Goal: Task Accomplishment & Management: Manage account settings

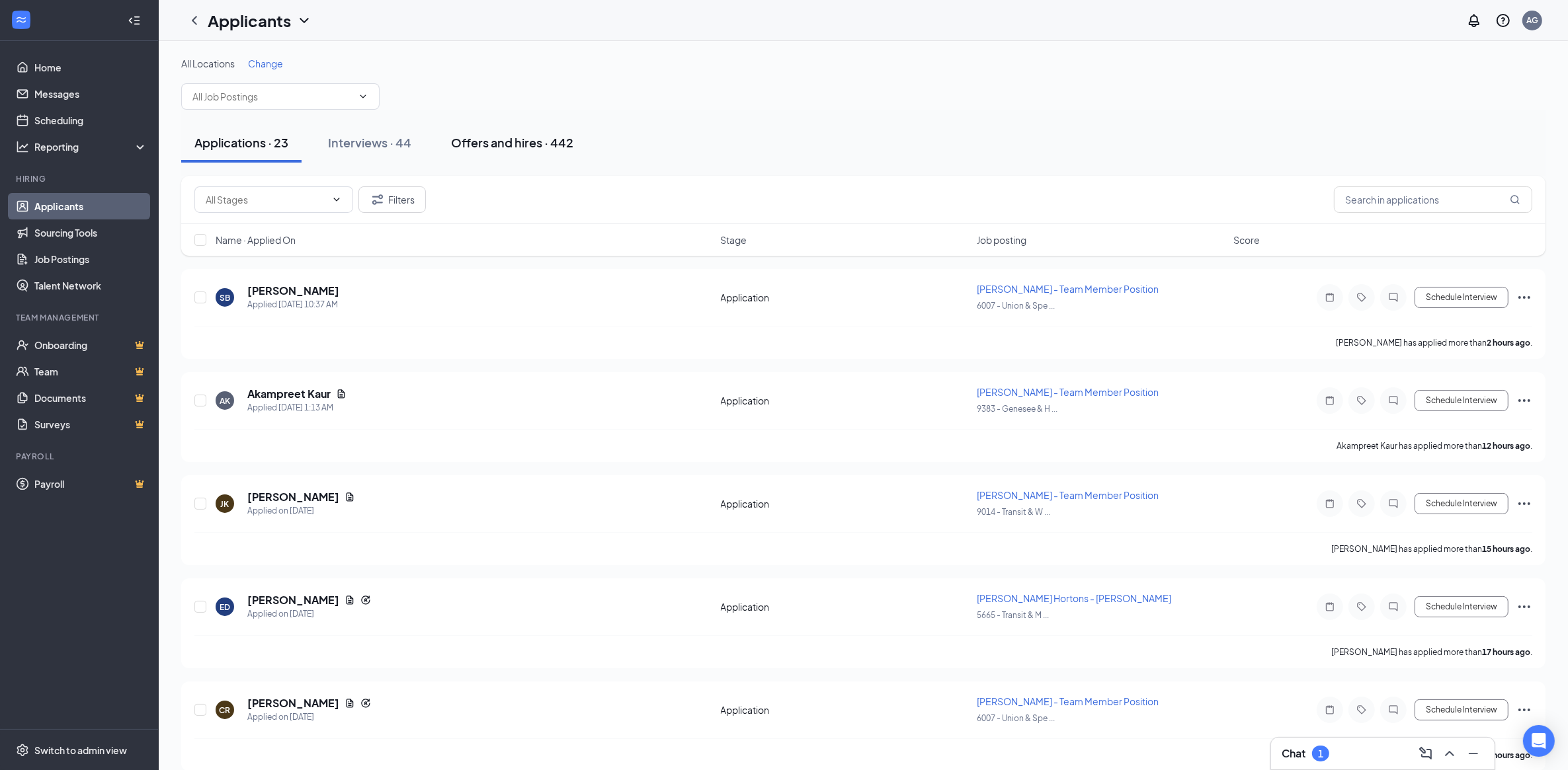
click at [537, 139] on div "Offers and hires · 442" at bounding box center [513, 142] width 123 height 16
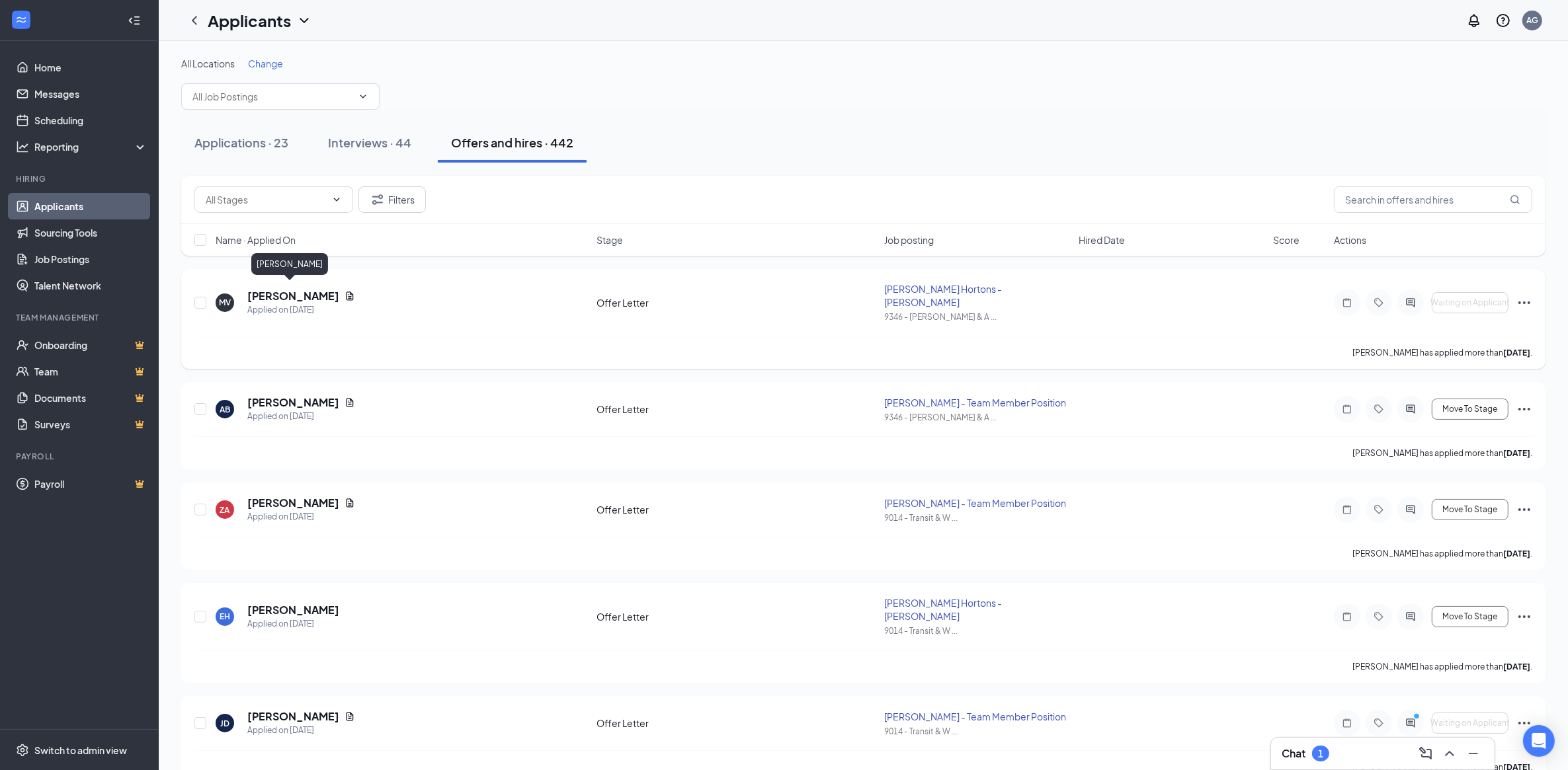
click at [289, 289] on h5 "[PERSON_NAME]" at bounding box center [293, 296] width 92 height 15
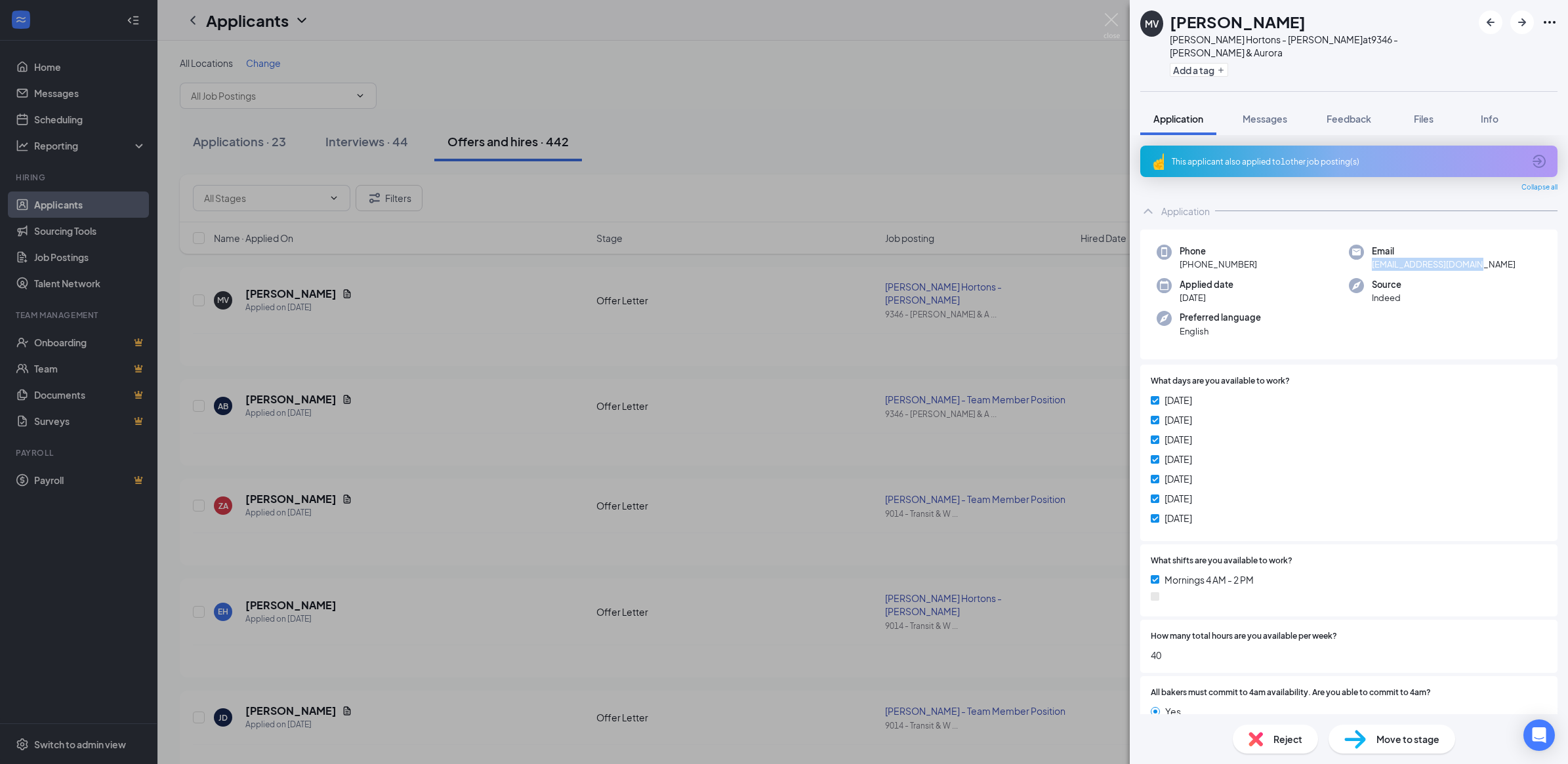
drag, startPoint x: 1366, startPoint y: 251, endPoint x: 1477, endPoint y: 249, distance: 111.0
click at [1477, 249] on div "Email [EMAIL_ADDRESS][DOMAIN_NAME]" at bounding box center [1445, 258] width 192 height 27
copy span "[EMAIL_ADDRESS][DOMAIN_NAME]"
click at [1113, 15] on img at bounding box center [1111, 26] width 16 height 26
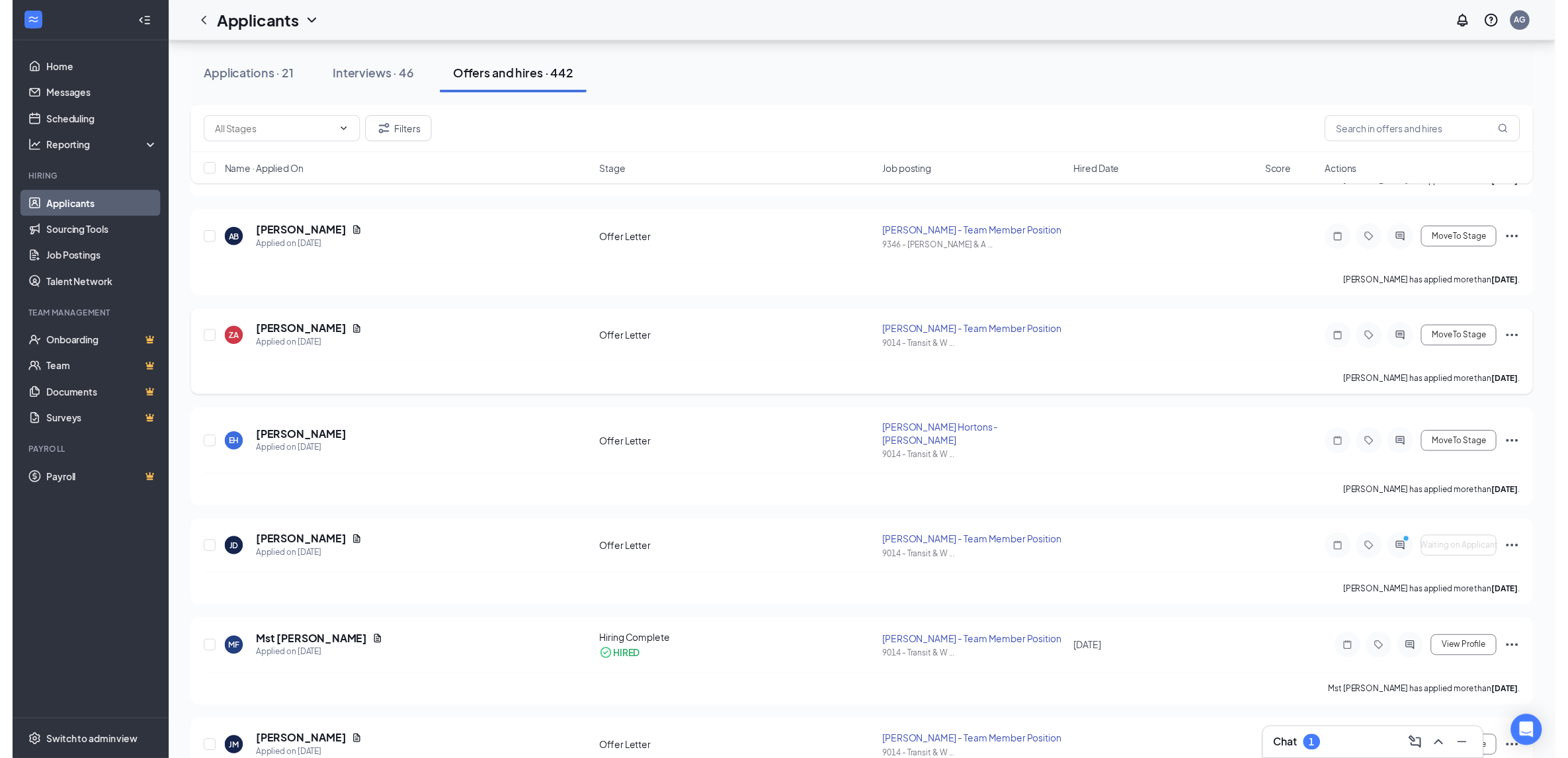
scroll to position [248, 0]
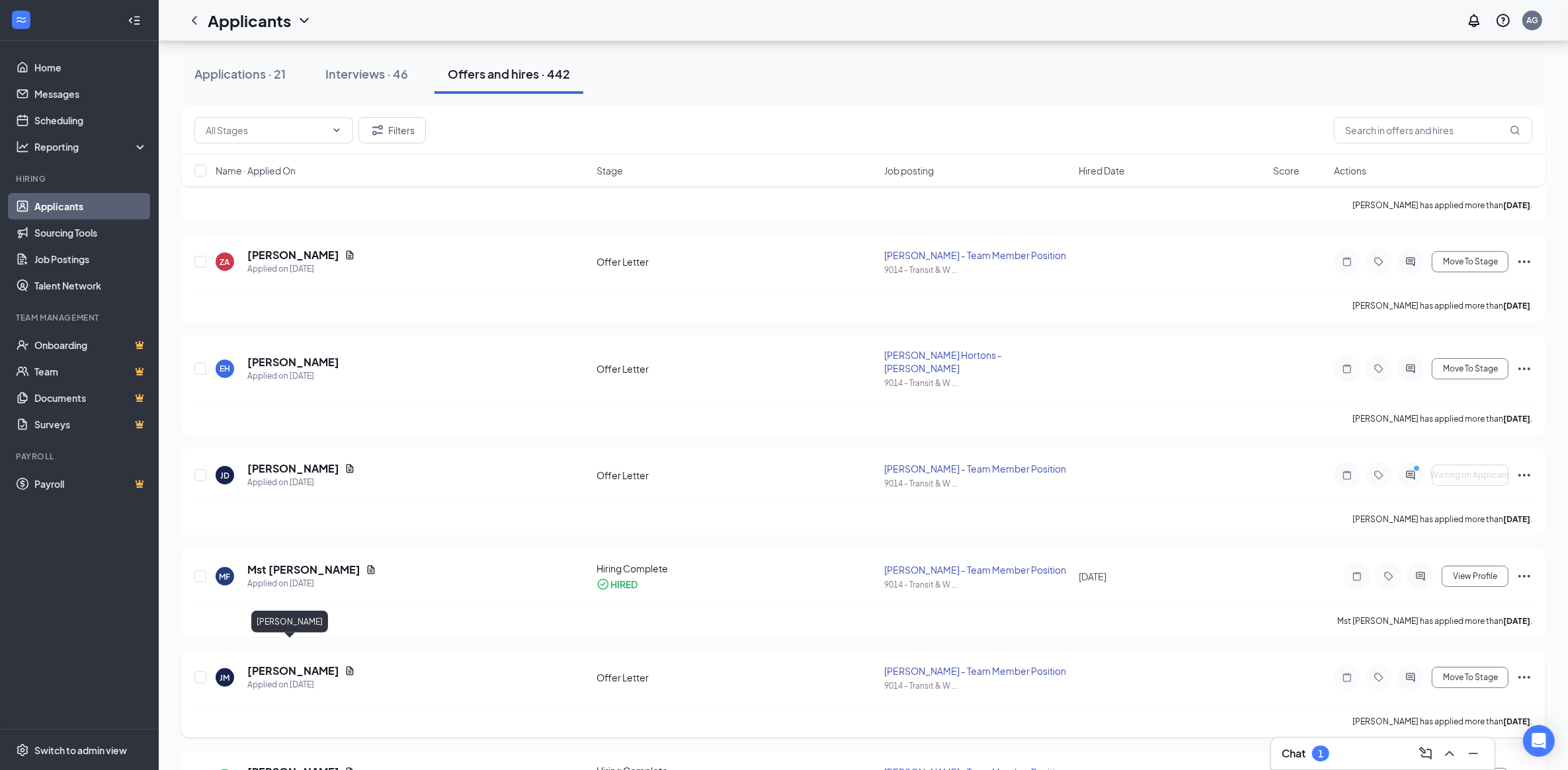
click at [294, 664] on h5 "[PERSON_NAME]" at bounding box center [293, 671] width 92 height 15
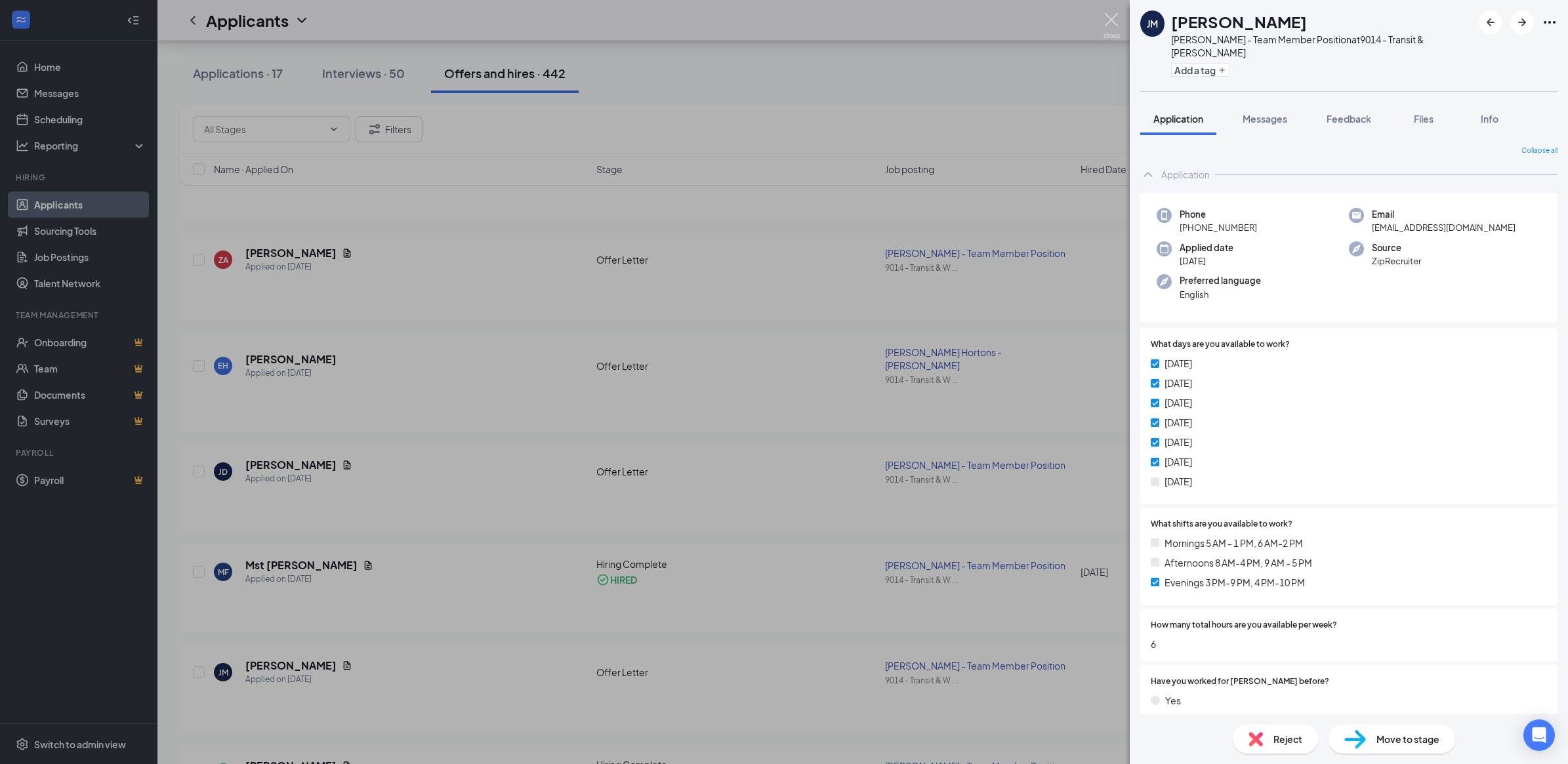
click at [1113, 17] on img at bounding box center [1111, 26] width 16 height 26
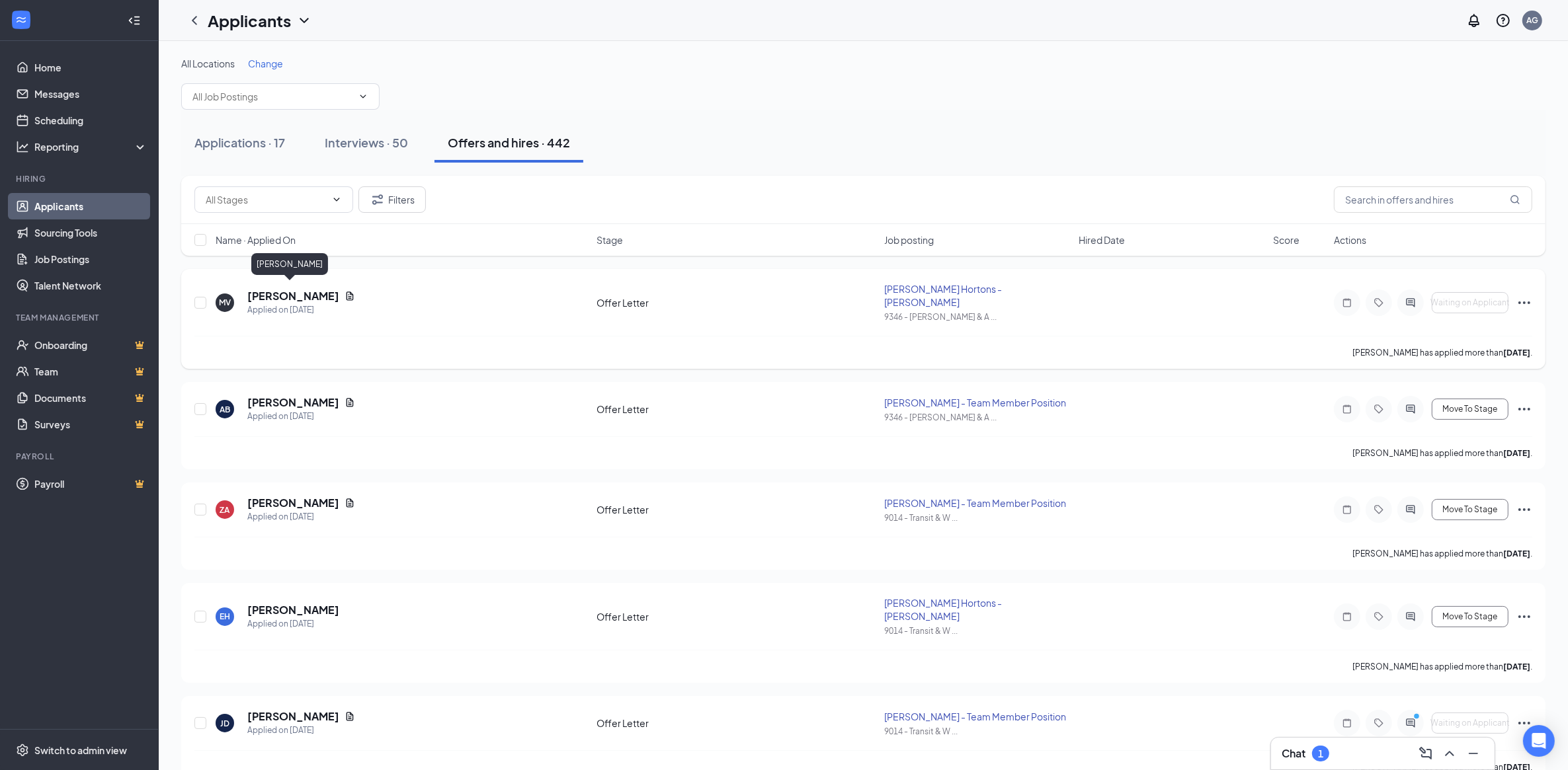
click at [277, 289] on h5 "[PERSON_NAME]" at bounding box center [293, 296] width 92 height 15
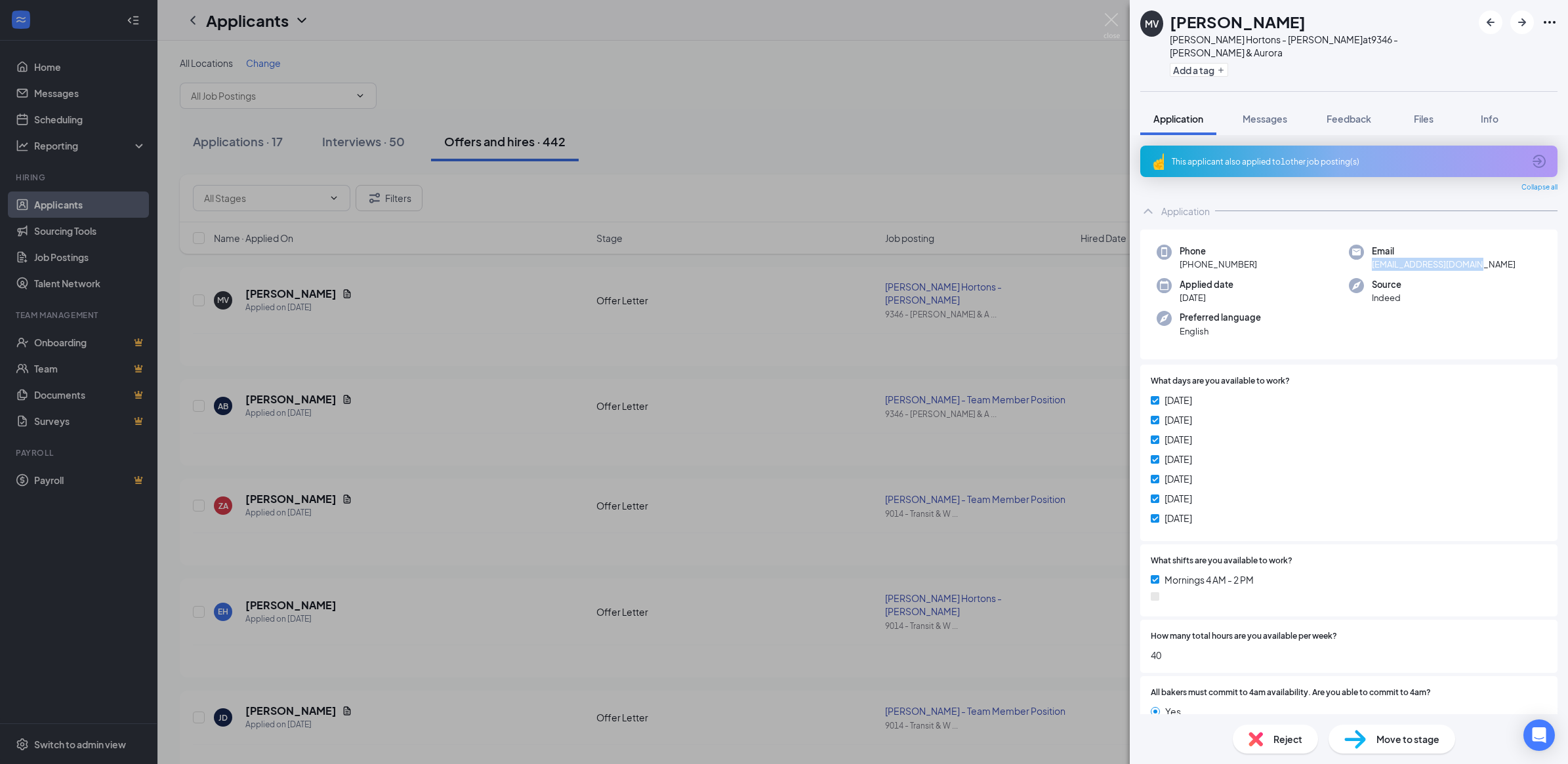
drag, startPoint x: 1370, startPoint y: 250, endPoint x: 1475, endPoint y: 251, distance: 105.0
click at [1475, 251] on div "Email [EMAIL_ADDRESS][DOMAIN_NAME]" at bounding box center [1445, 258] width 192 height 27
copy span "[EMAIL_ADDRESS][DOMAIN_NAME]"
click at [1113, 16] on img at bounding box center [1111, 26] width 16 height 26
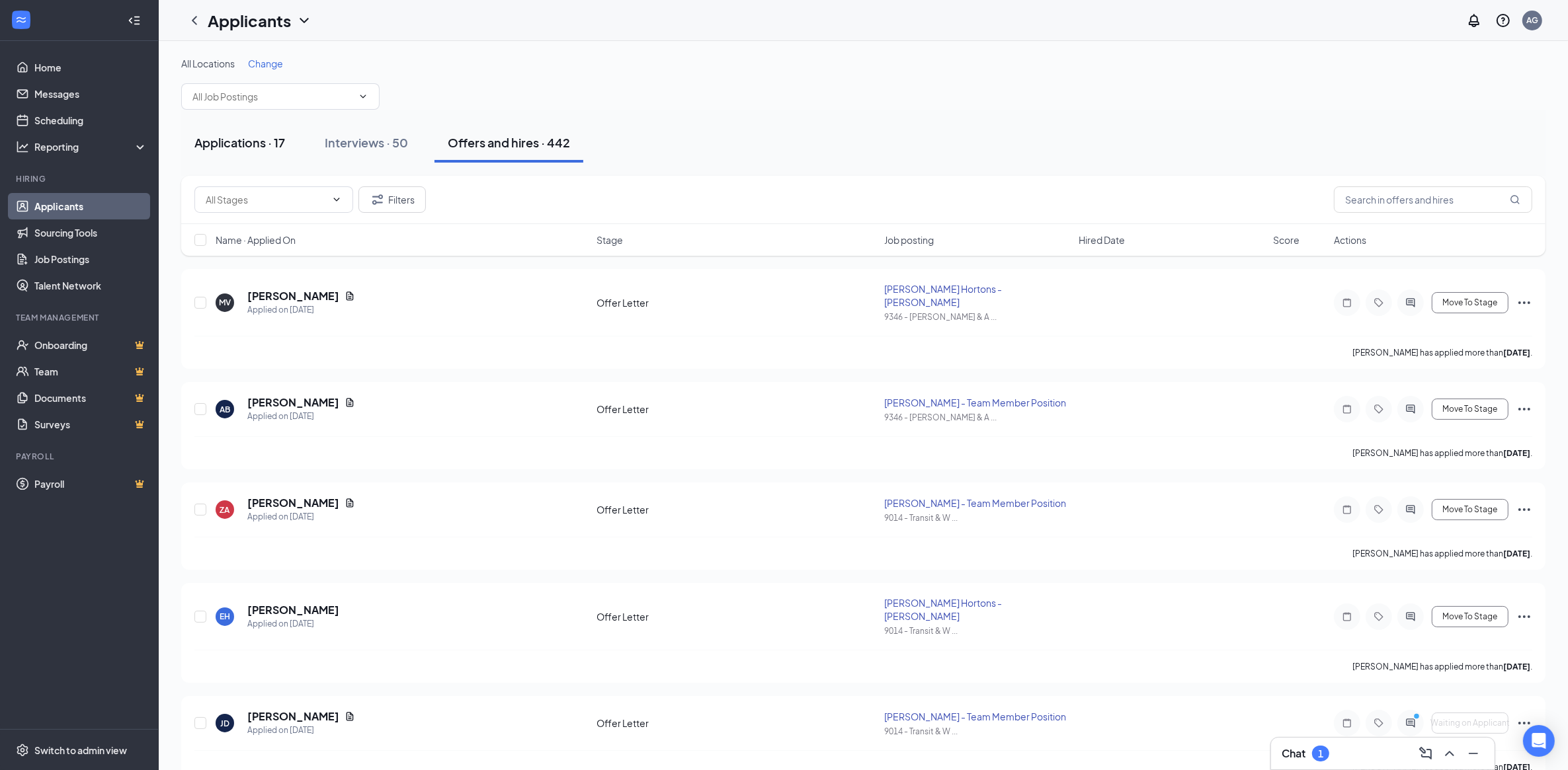
click at [216, 144] on div "Applications · 17" at bounding box center [239, 142] width 91 height 16
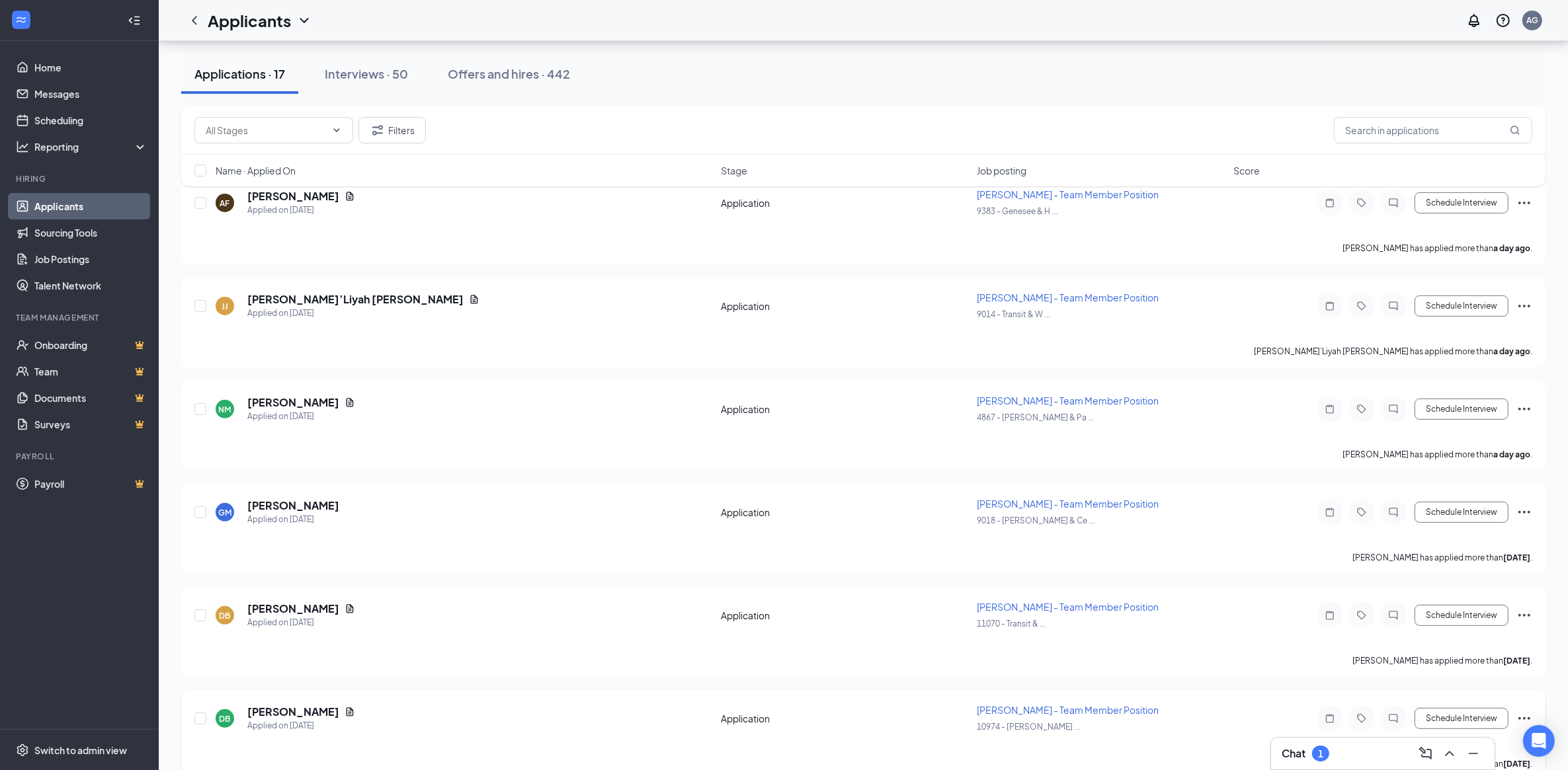
scroll to position [413, 0]
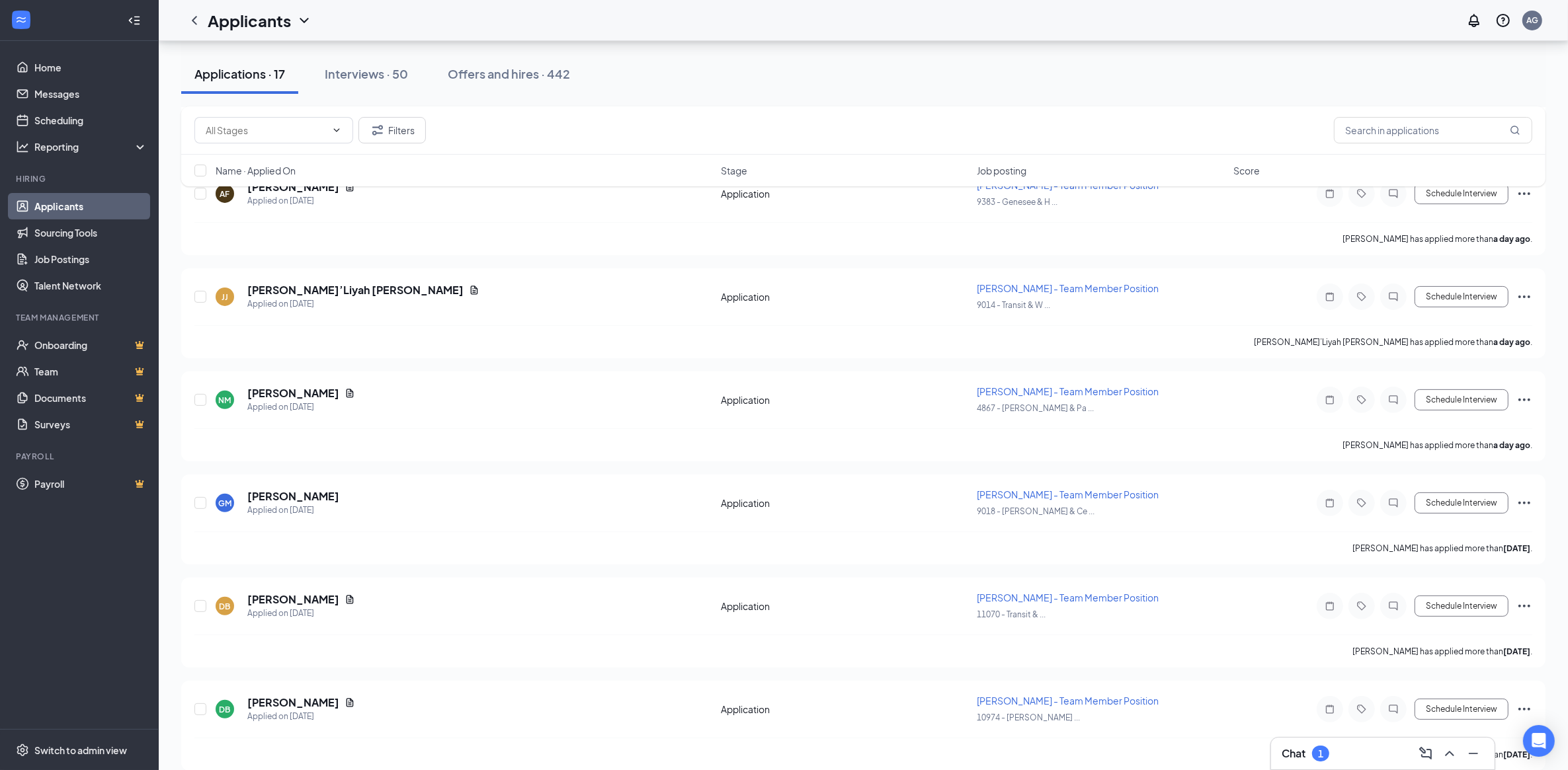
click at [1297, 755] on h3 "Chat" at bounding box center [1294, 754] width 24 height 15
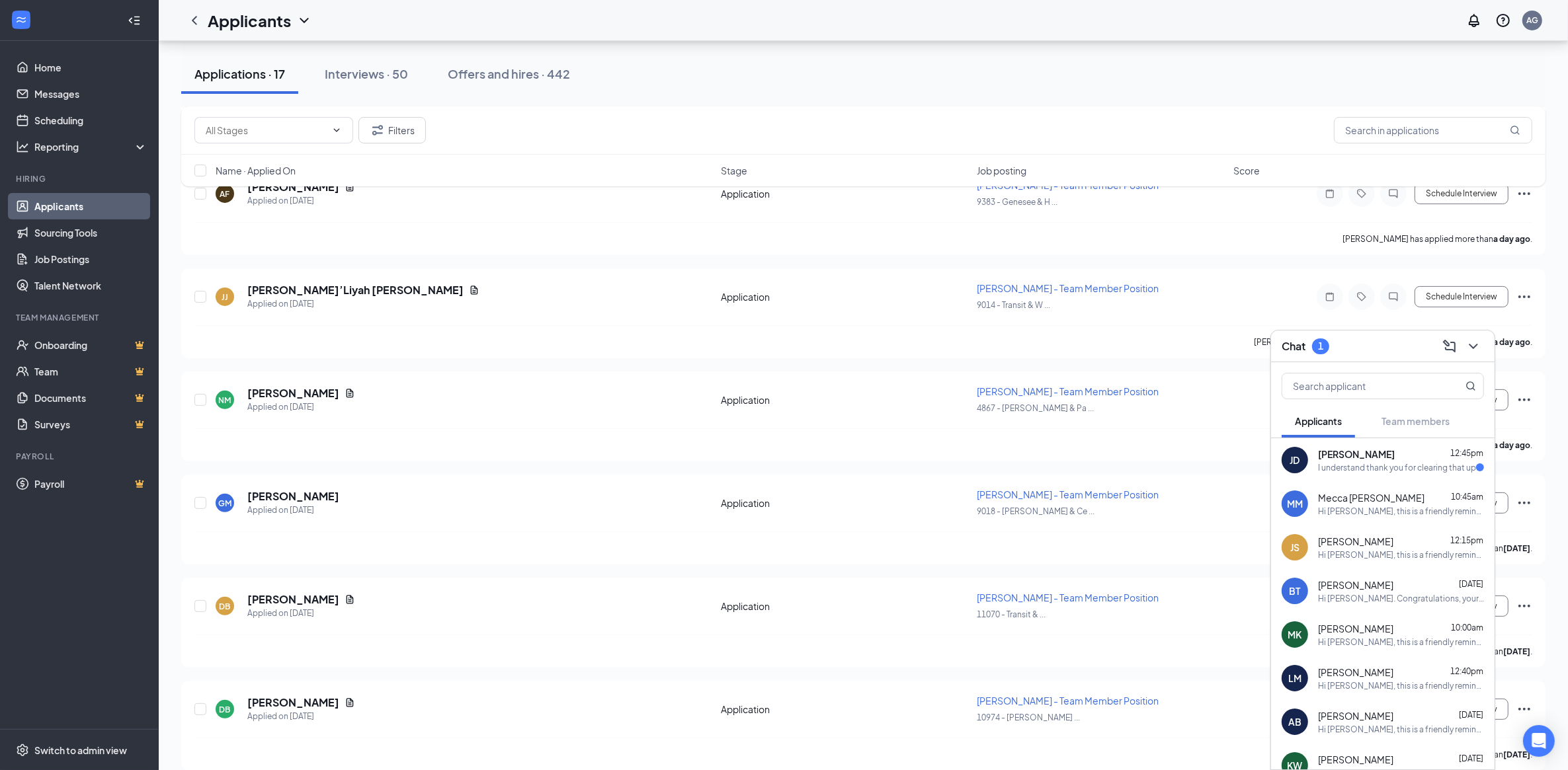
click at [1384, 467] on div "I understand thank you for clearing that up" at bounding box center [1397, 468] width 158 height 11
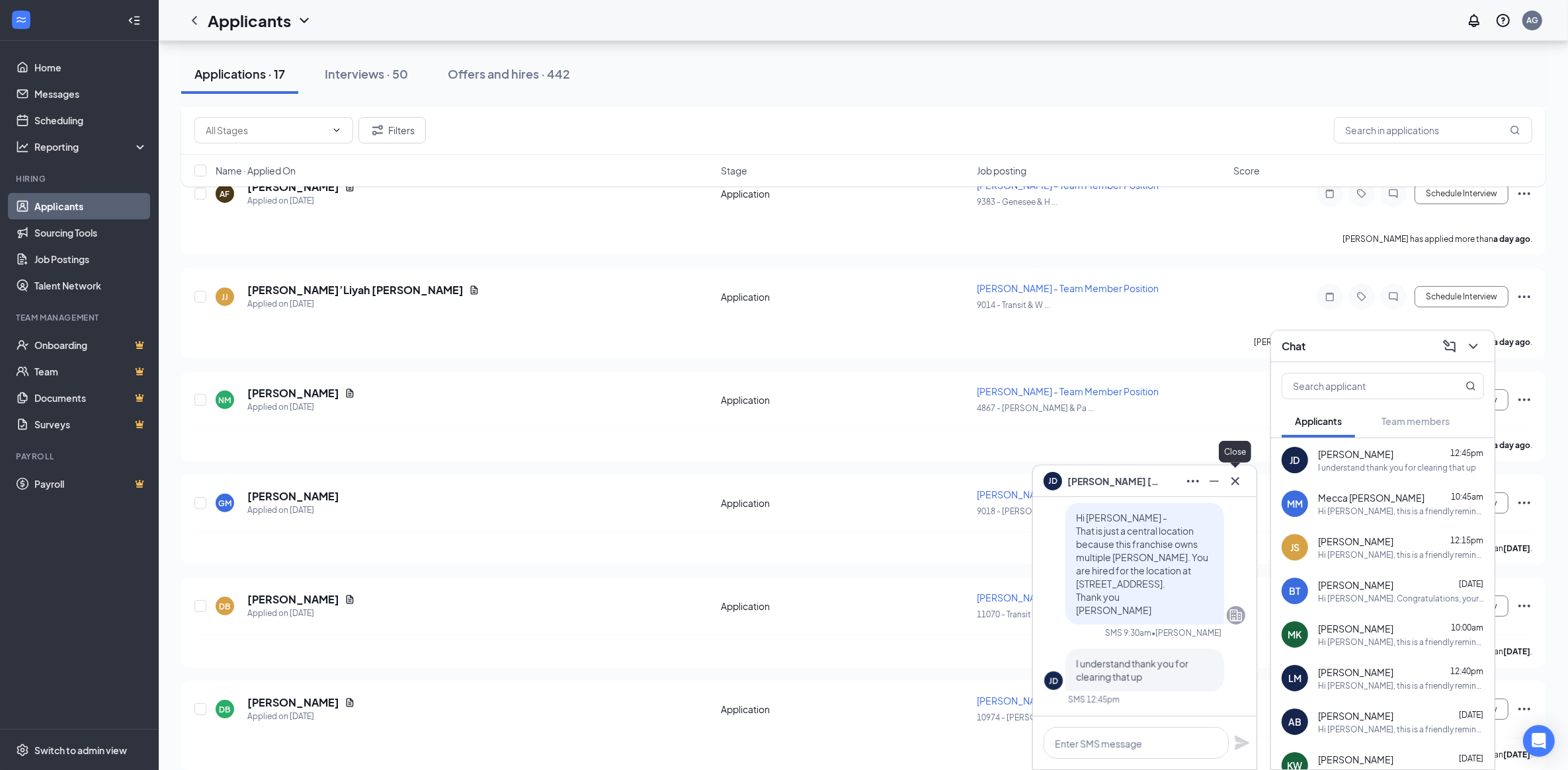
drag, startPoint x: 1234, startPoint y: 477, endPoint x: 1250, endPoint y: 474, distance: 16.3
click at [1236, 477] on icon "Cross" at bounding box center [1236, 481] width 16 height 16
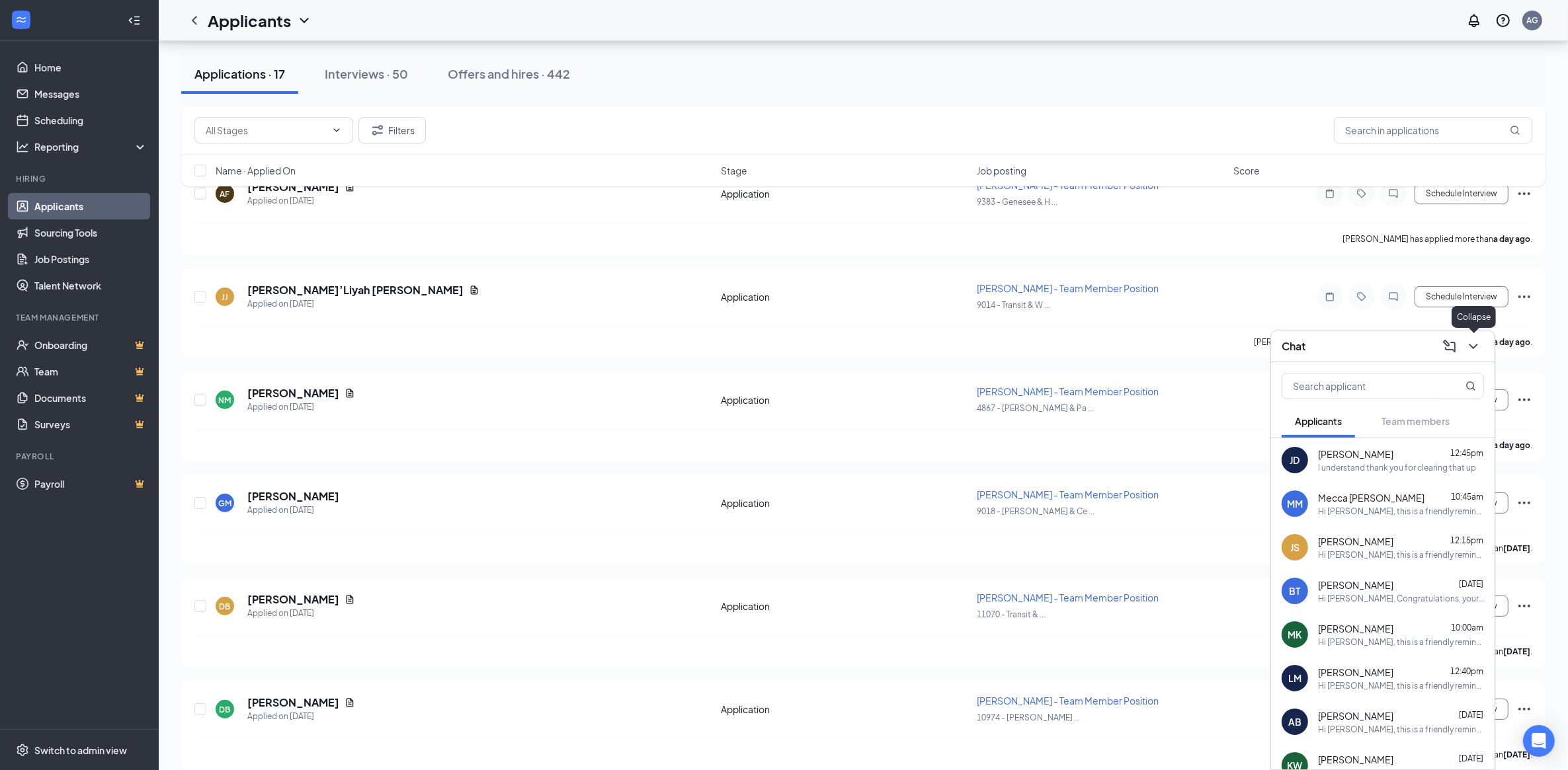
click at [1469, 346] on icon "ChevronDown" at bounding box center [1474, 346] width 16 height 16
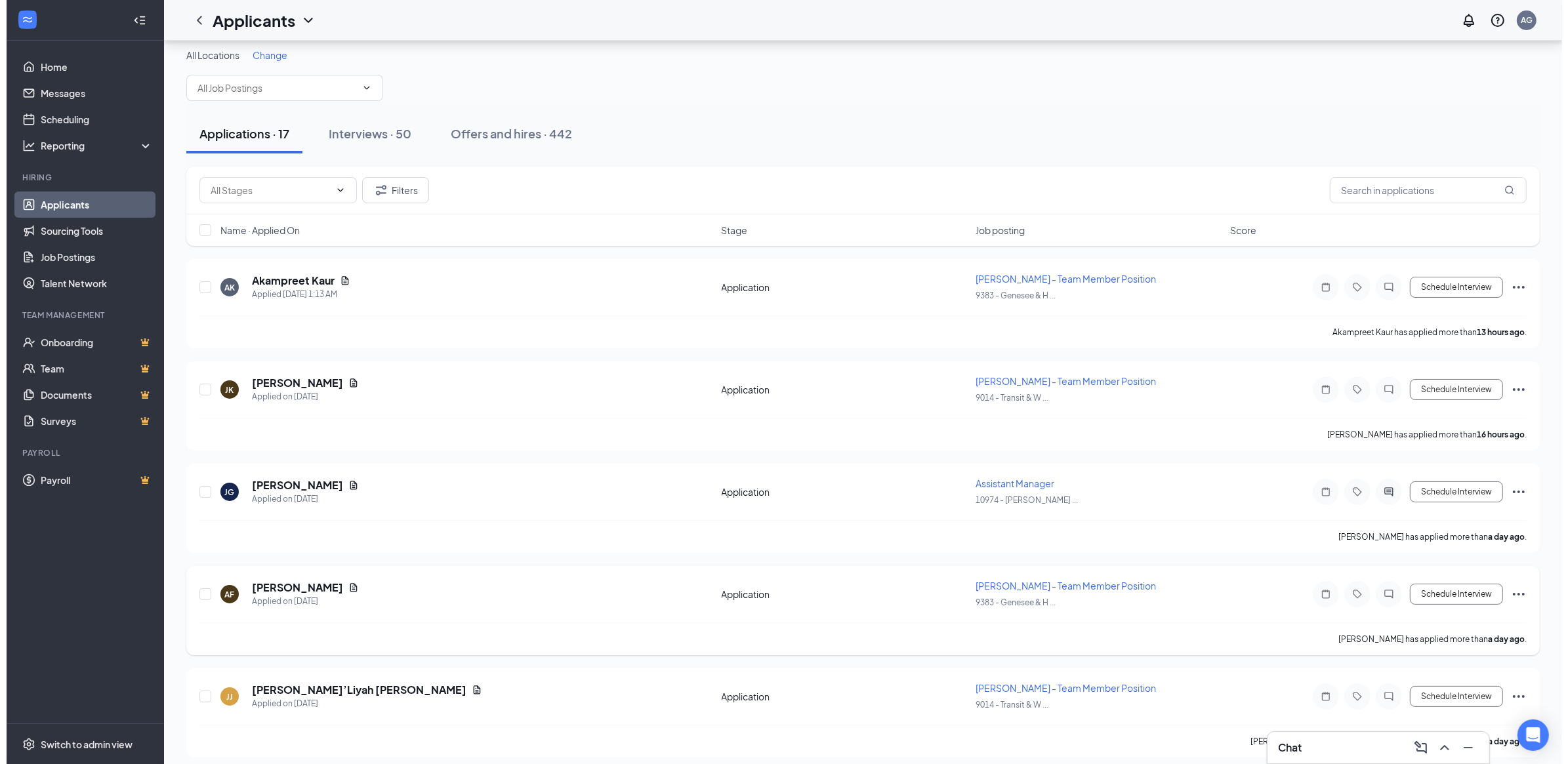
scroll to position [0, 0]
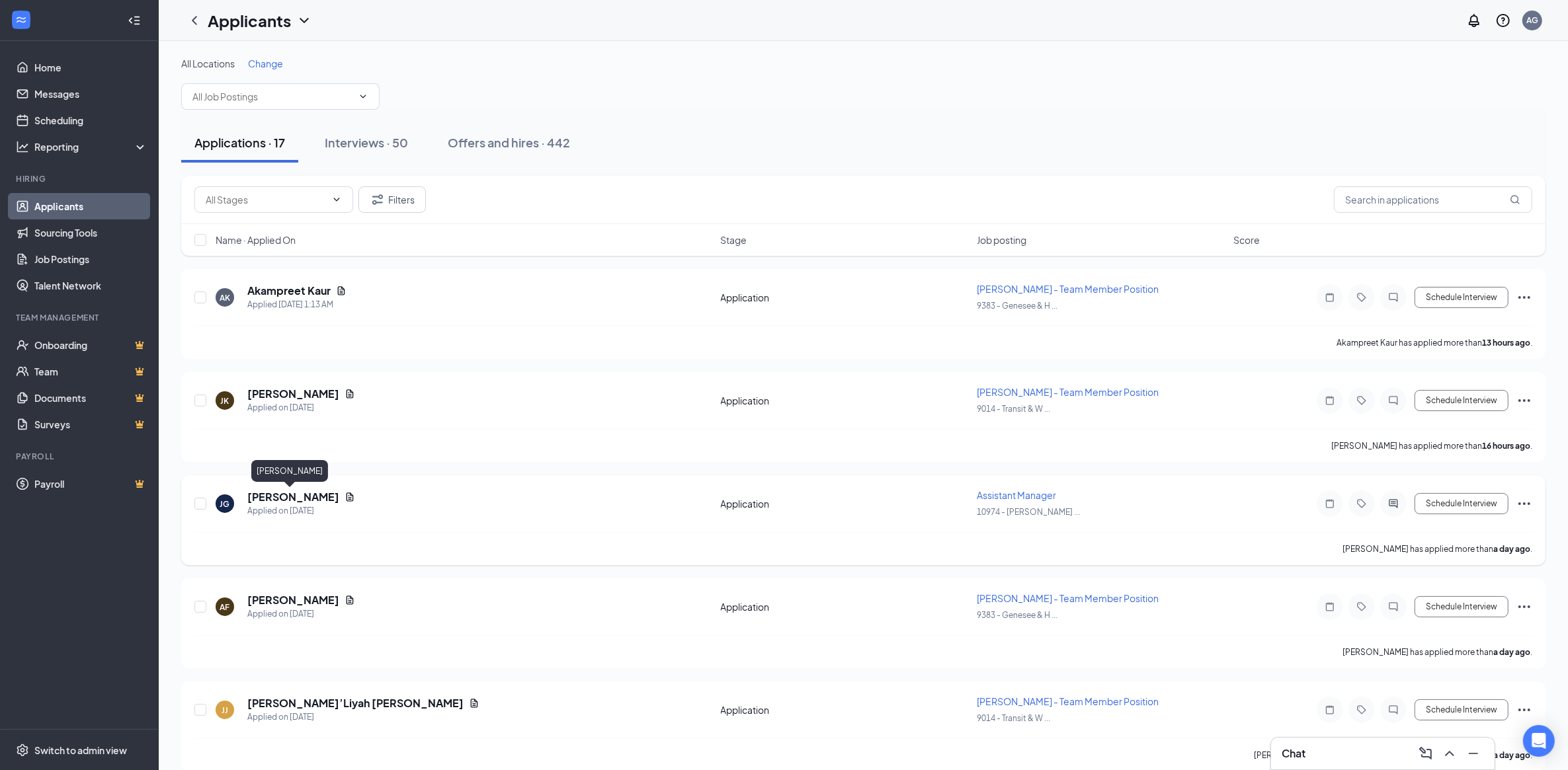
click at [289, 497] on h5 "[PERSON_NAME]" at bounding box center [293, 497] width 92 height 15
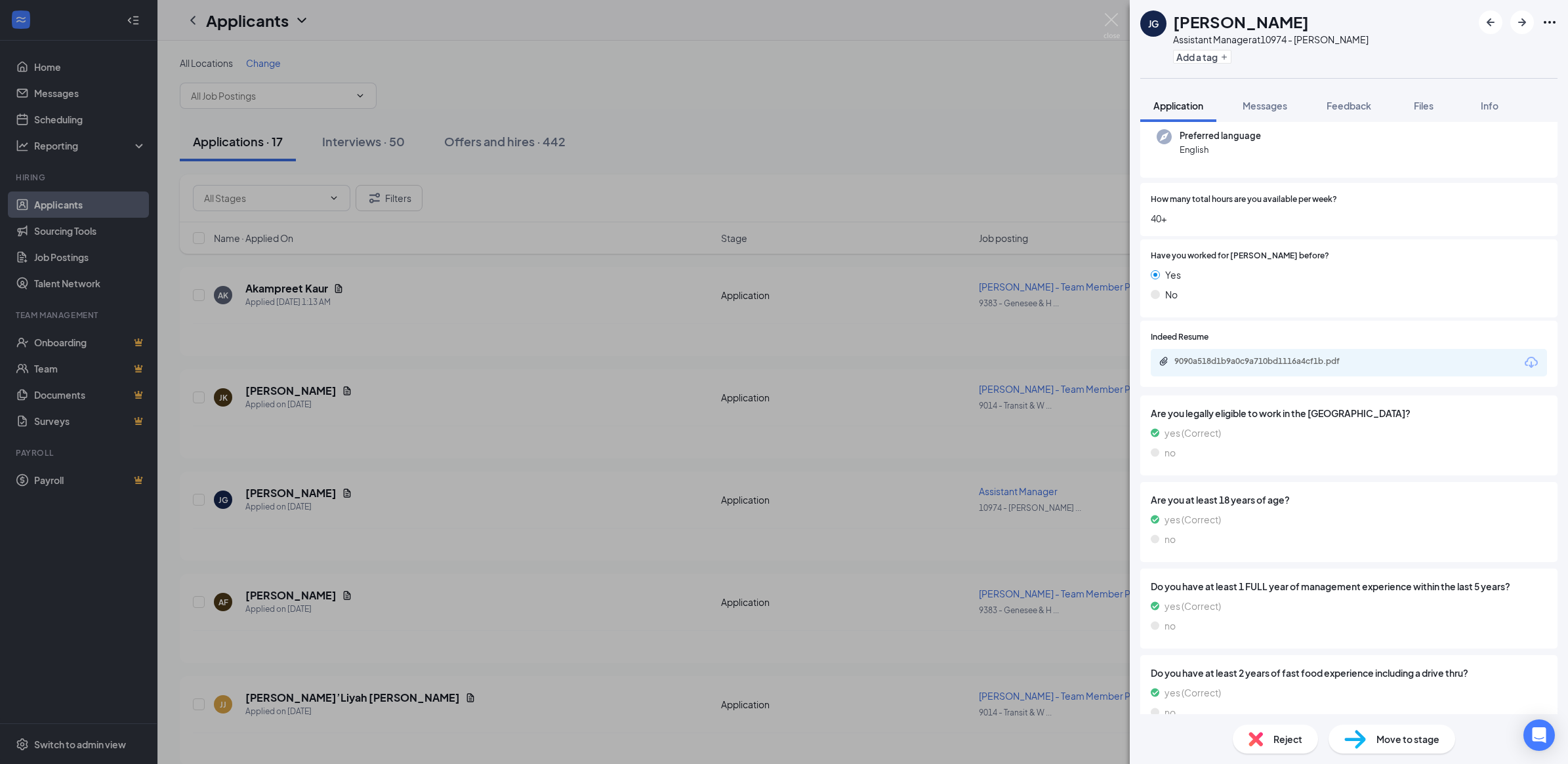
scroll to position [97, 0]
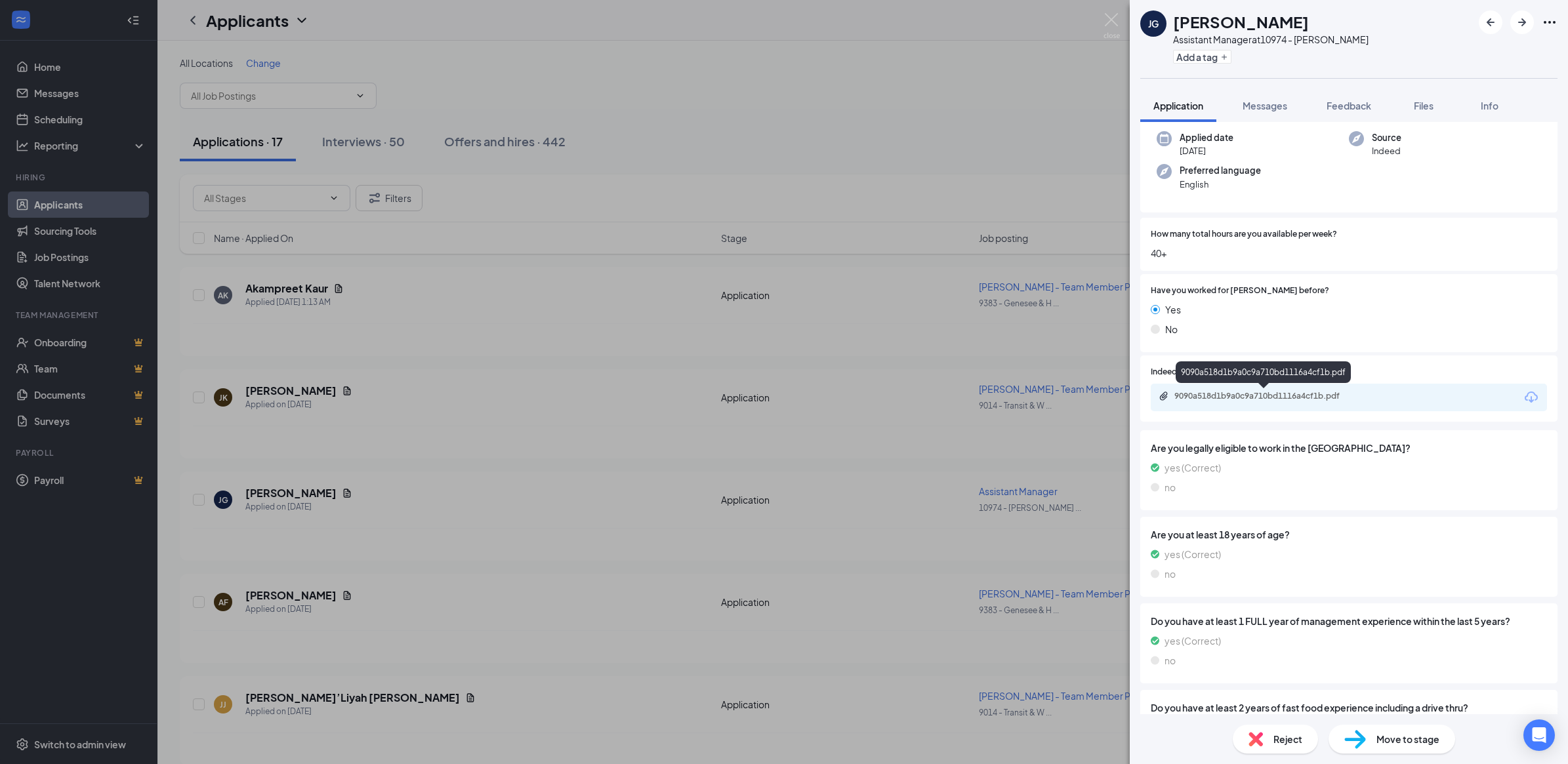
click at [1316, 391] on div "9090a518d1b9a0c9a710bd1116a4cf1b.pdf" at bounding box center [1266, 396] width 184 height 10
click at [1398, 737] on span "Move to stage" at bounding box center [1408, 739] width 63 height 15
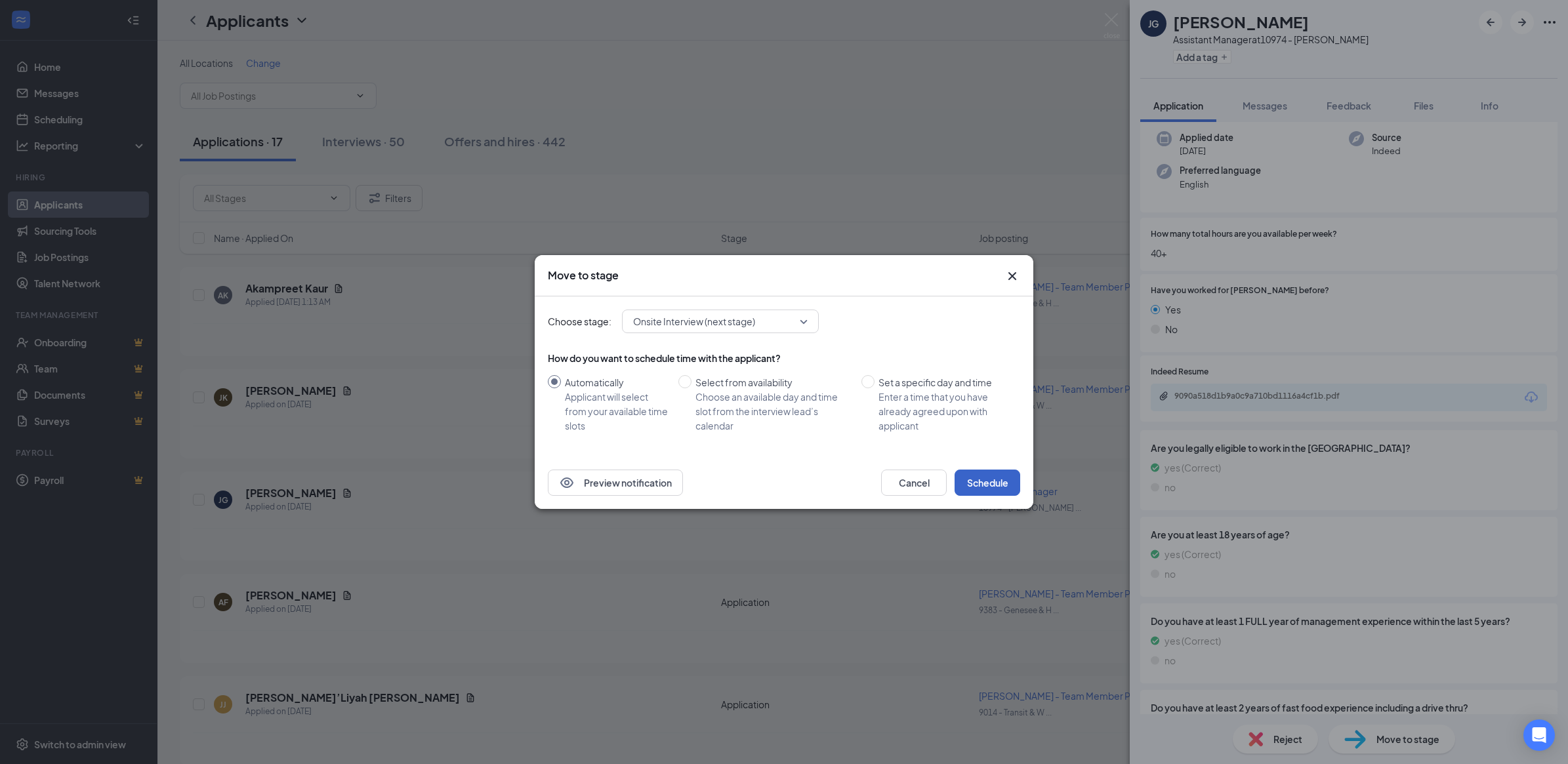
click at [988, 480] on button "Schedule" at bounding box center [988, 483] width 66 height 27
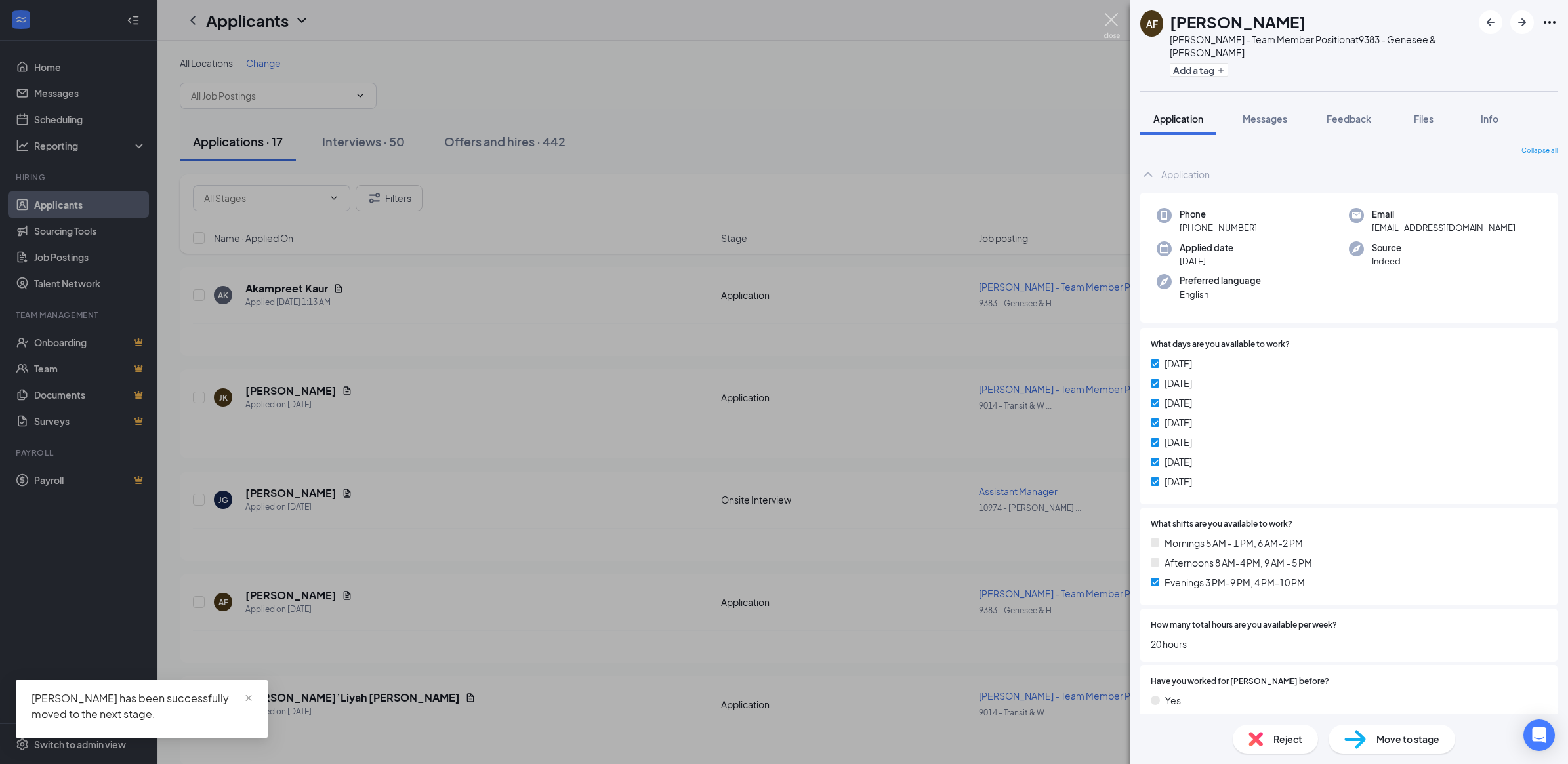
click at [1113, 23] on img at bounding box center [1111, 26] width 16 height 26
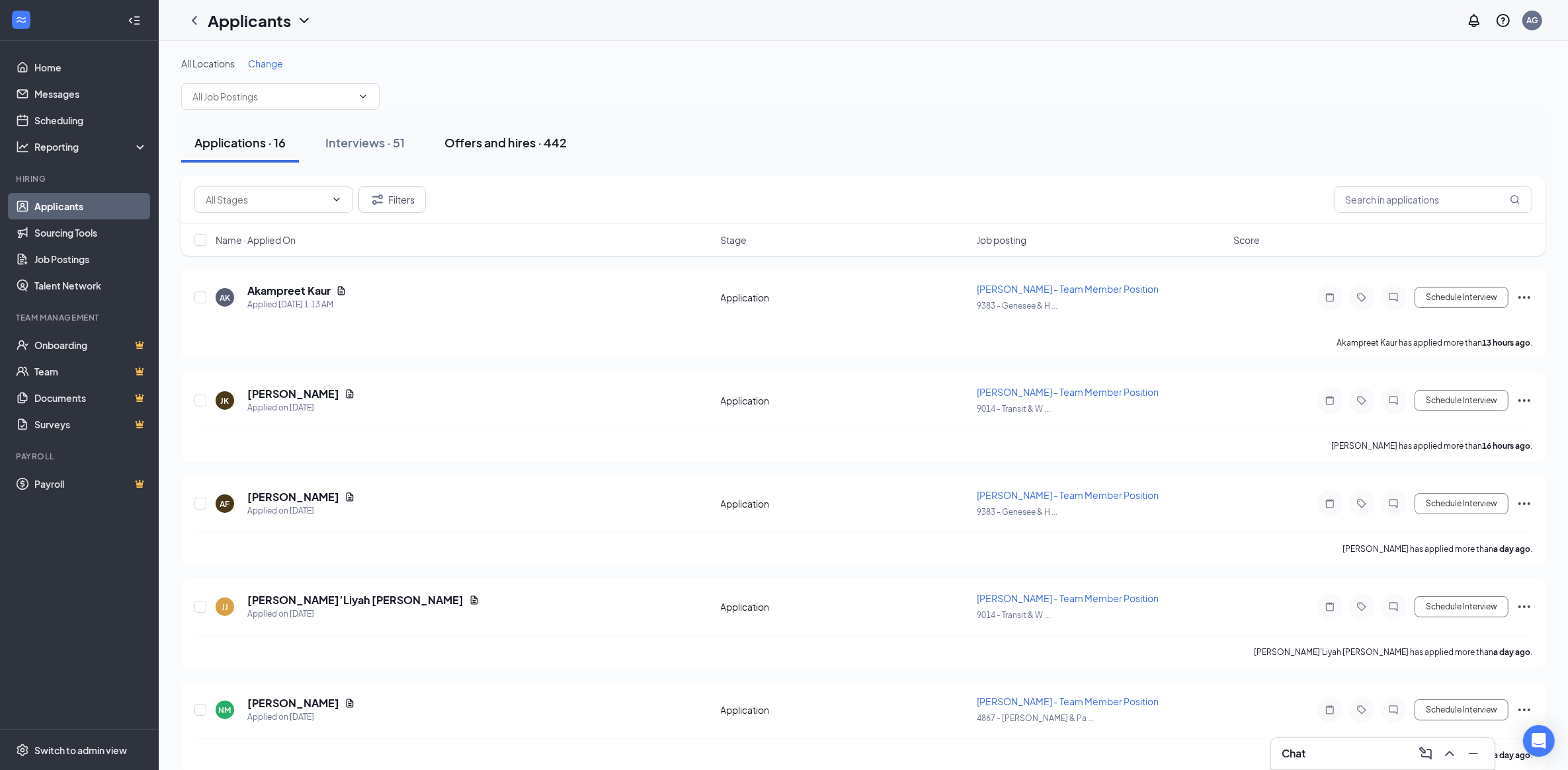
click at [509, 141] on div "Offers and hires · 442" at bounding box center [506, 142] width 123 height 16
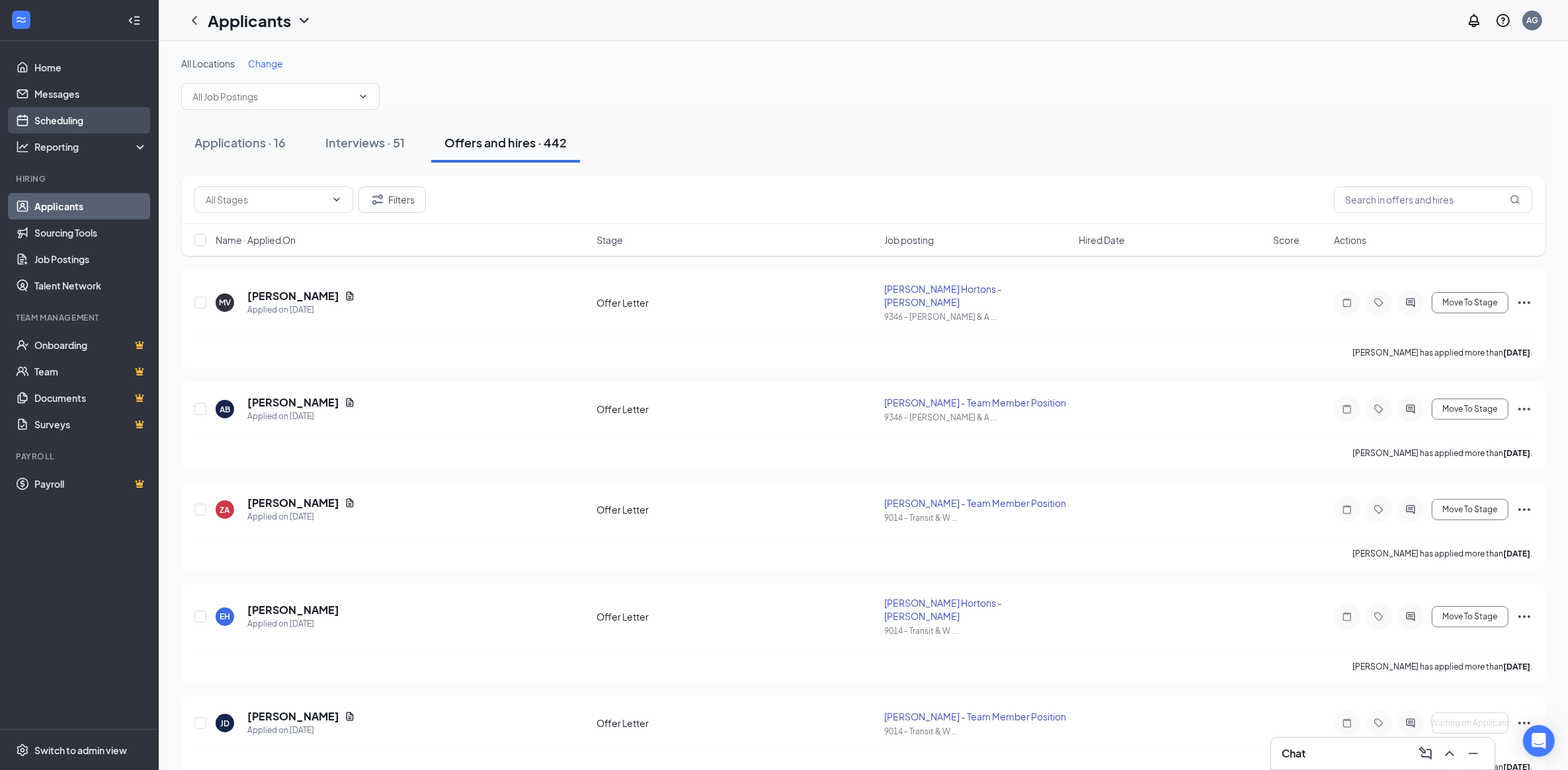
click at [70, 122] on link "Scheduling" at bounding box center [91, 120] width 113 height 27
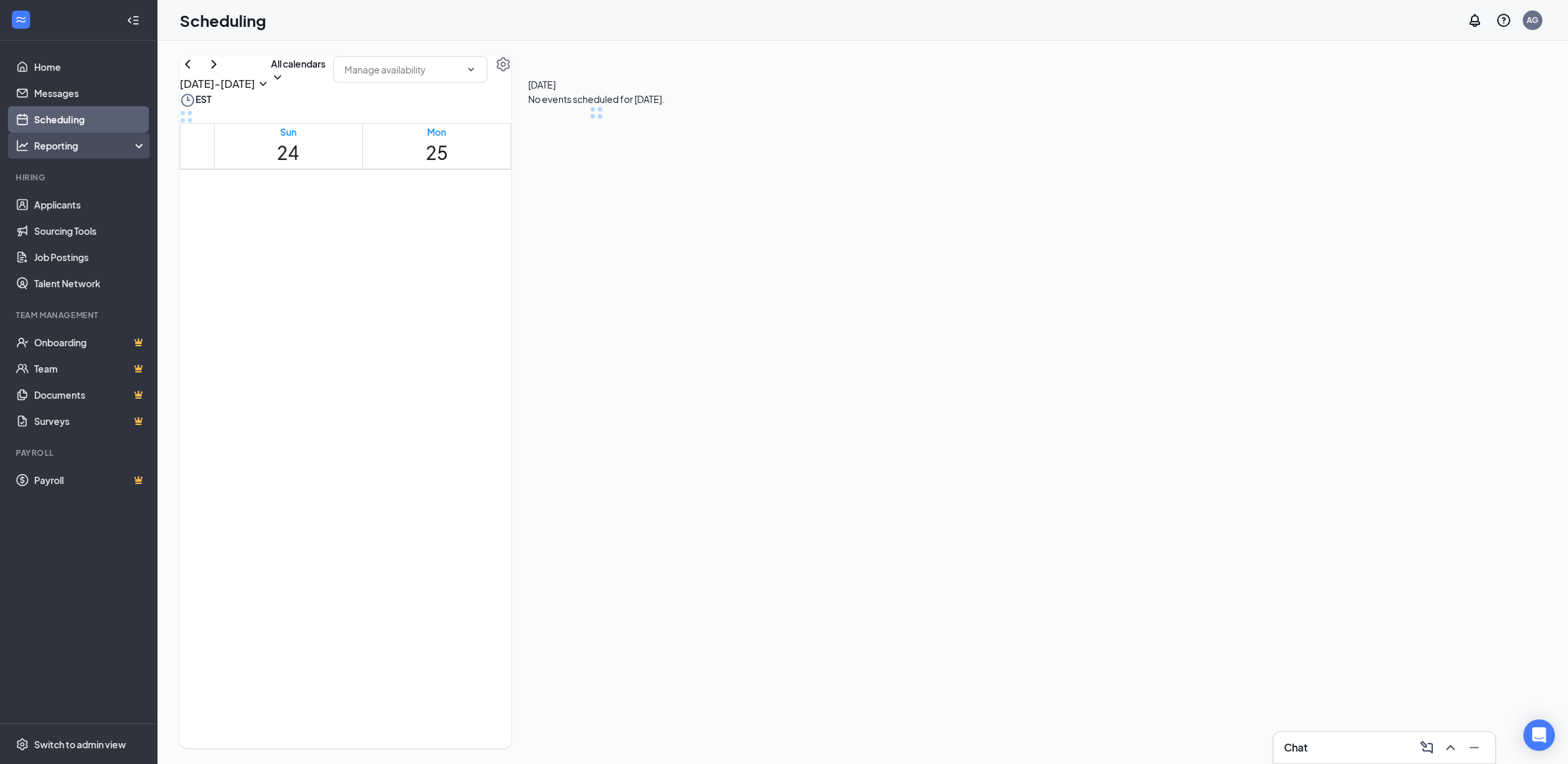
scroll to position [645, 0]
click at [733, 462] on span "11:00-11:15 AM" at bounding box center [763, 455] width 60 height 14
click at [865, 589] on div at bounding box center [865, 582] width 0 height 13
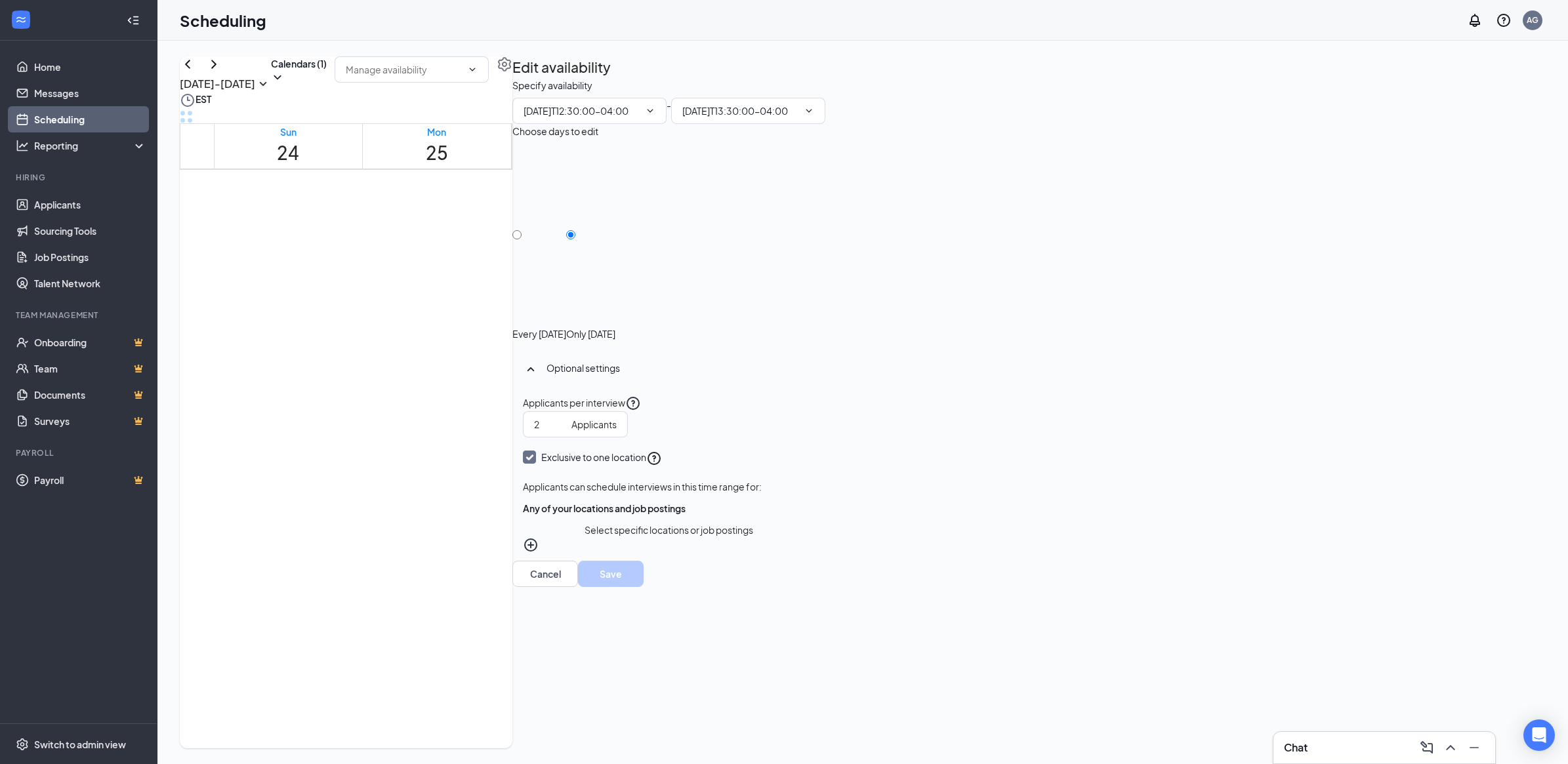
type input "12:30 PM"
type input "01:30 PM"
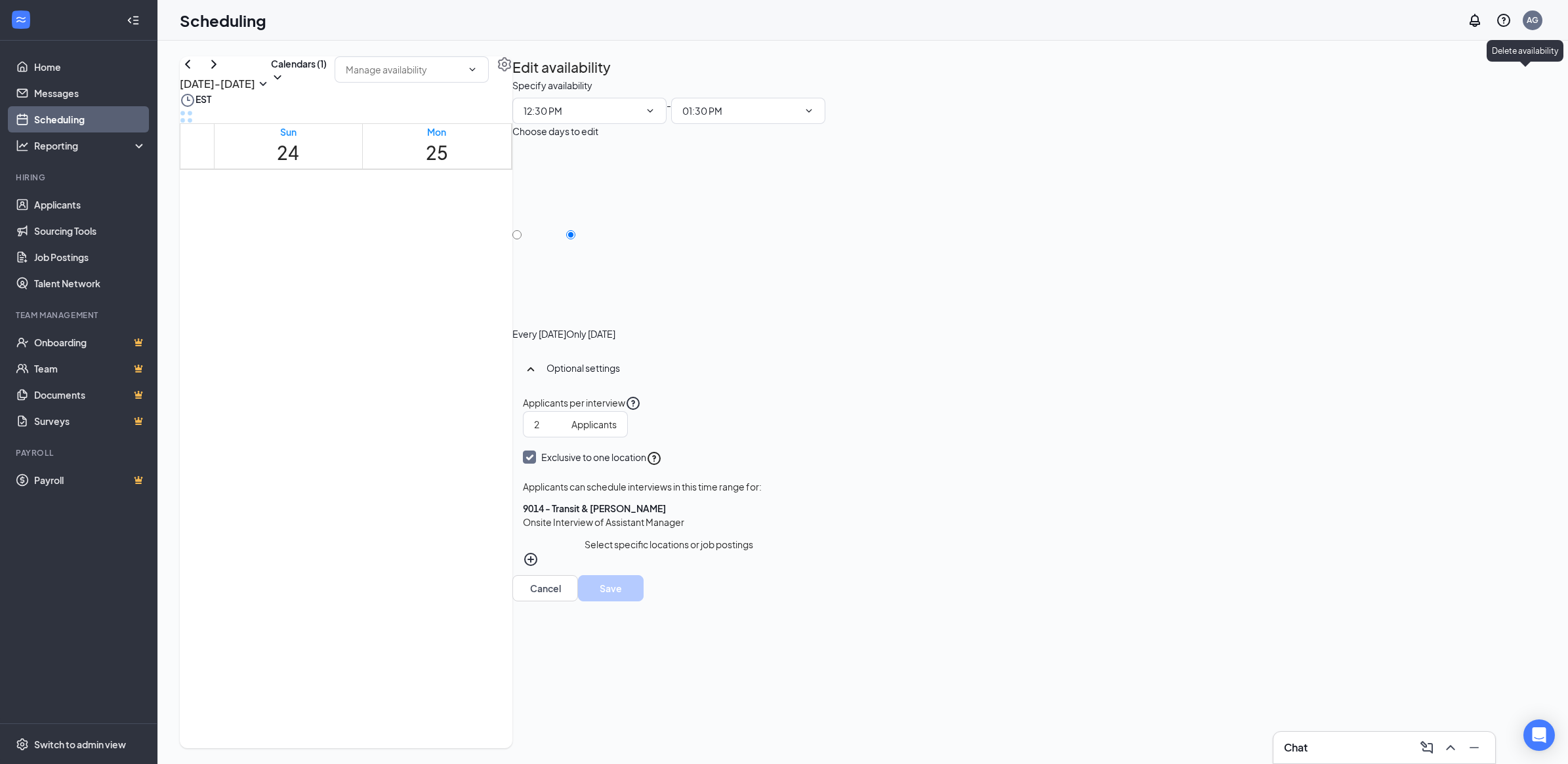
click at [513, 78] on icon "TrashOutline" at bounding box center [513, 78] width 0 height 0
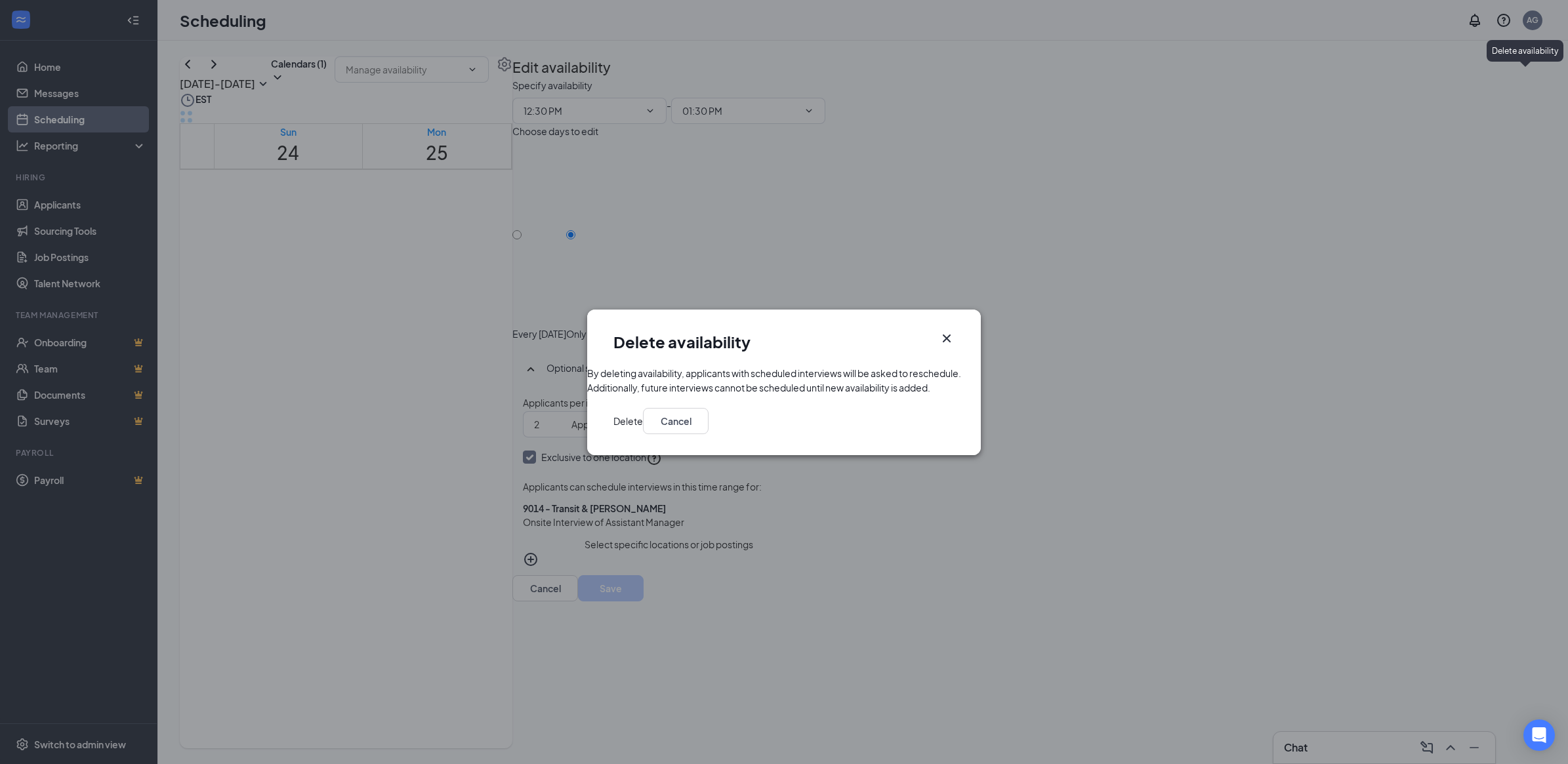
click at [643, 434] on button "Delete" at bounding box center [628, 421] width 29 height 27
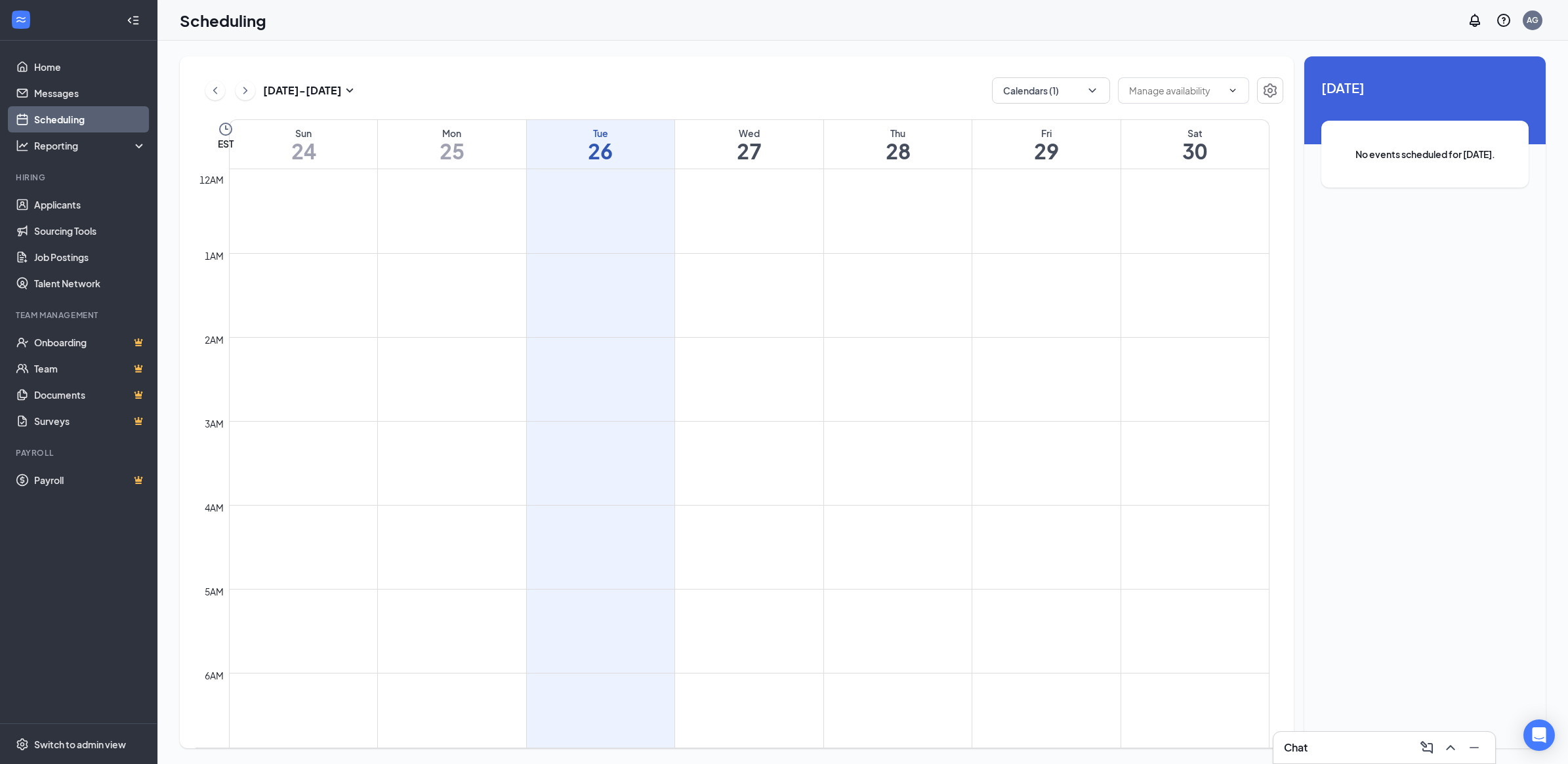
scroll to position [645, 0]
